Goal: Transaction & Acquisition: Purchase product/service

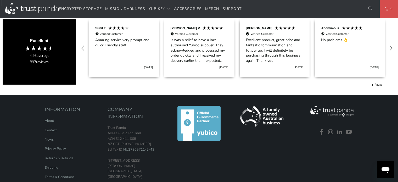
scroll to position [249, 0]
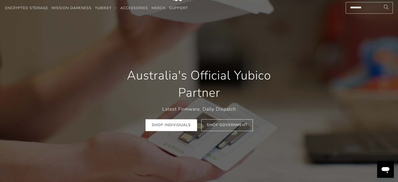
scroll to position [13, 0]
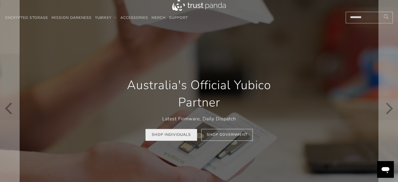
click at [177, 136] on link "Shop Individuals" at bounding box center [171, 135] width 52 height 12
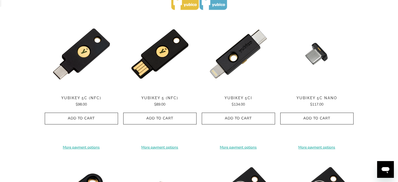
scroll to position [271, 0]
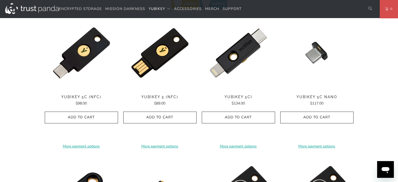
click at [397, 82] on html "Encrypted Storage Mission Darkness YubiKey Standard FIPS HSM" at bounding box center [199, 179] width 398 height 900
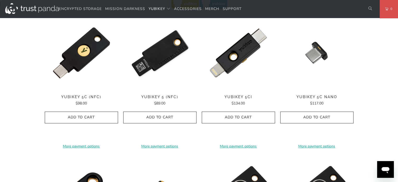
click at [163, 62] on img at bounding box center [159, 52] width 73 height 73
